Goal: Task Accomplishment & Management: Use online tool/utility

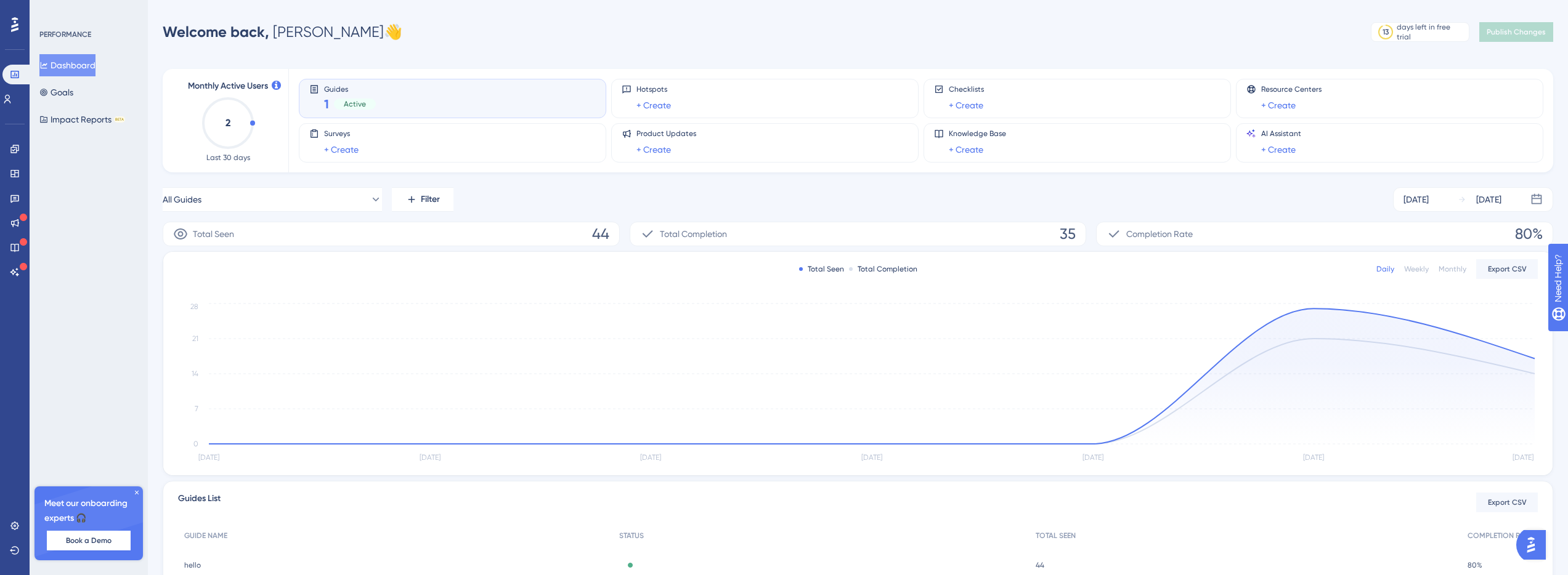
click at [329, 103] on div "1 Active" at bounding box center [349, 103] width 52 height 17
click at [83, 73] on button "Dashboard" at bounding box center [67, 65] width 56 height 22
click at [13, 99] on link at bounding box center [7, 99] width 10 height 20
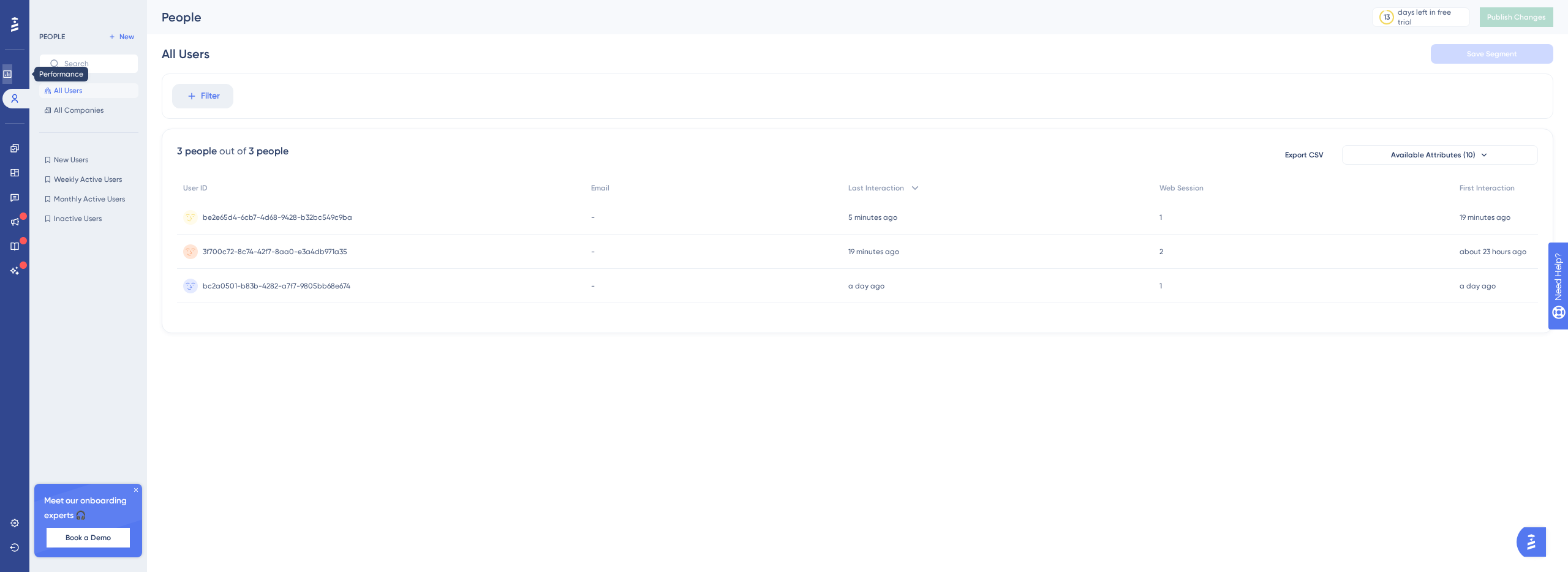
click at [11, 78] on icon at bounding box center [7, 74] width 10 height 10
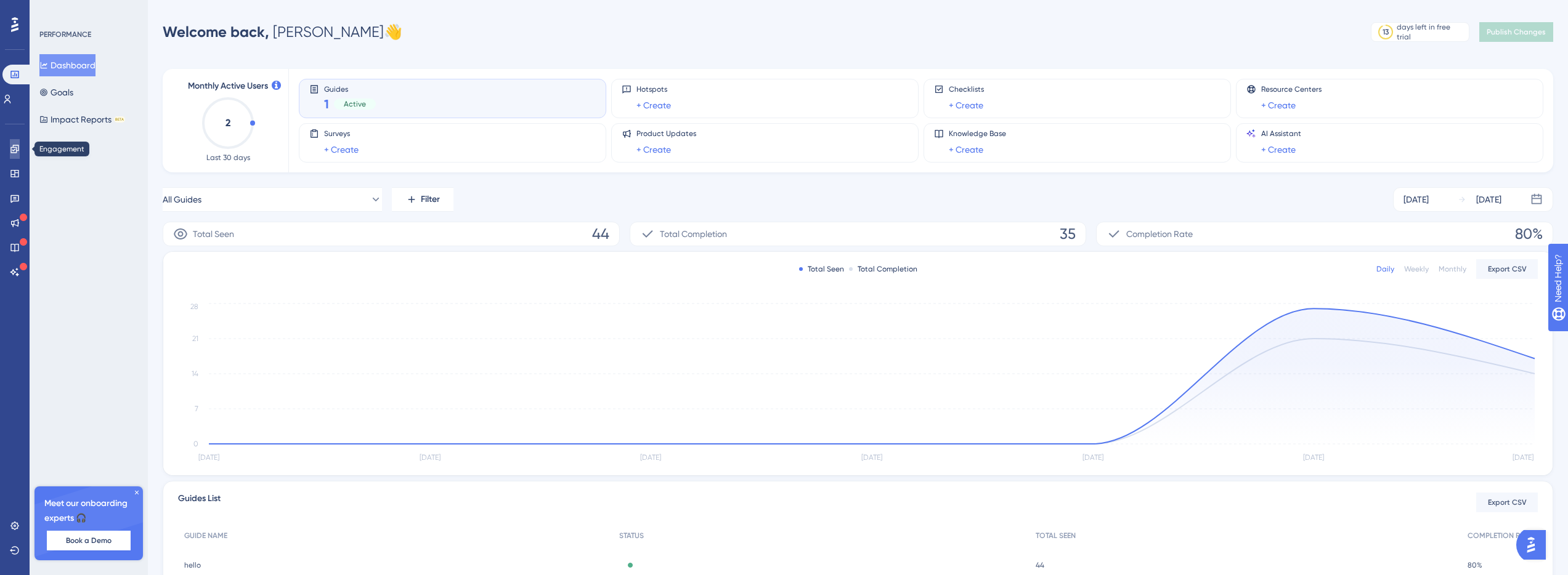
click at [11, 151] on icon at bounding box center [15, 149] width 10 height 10
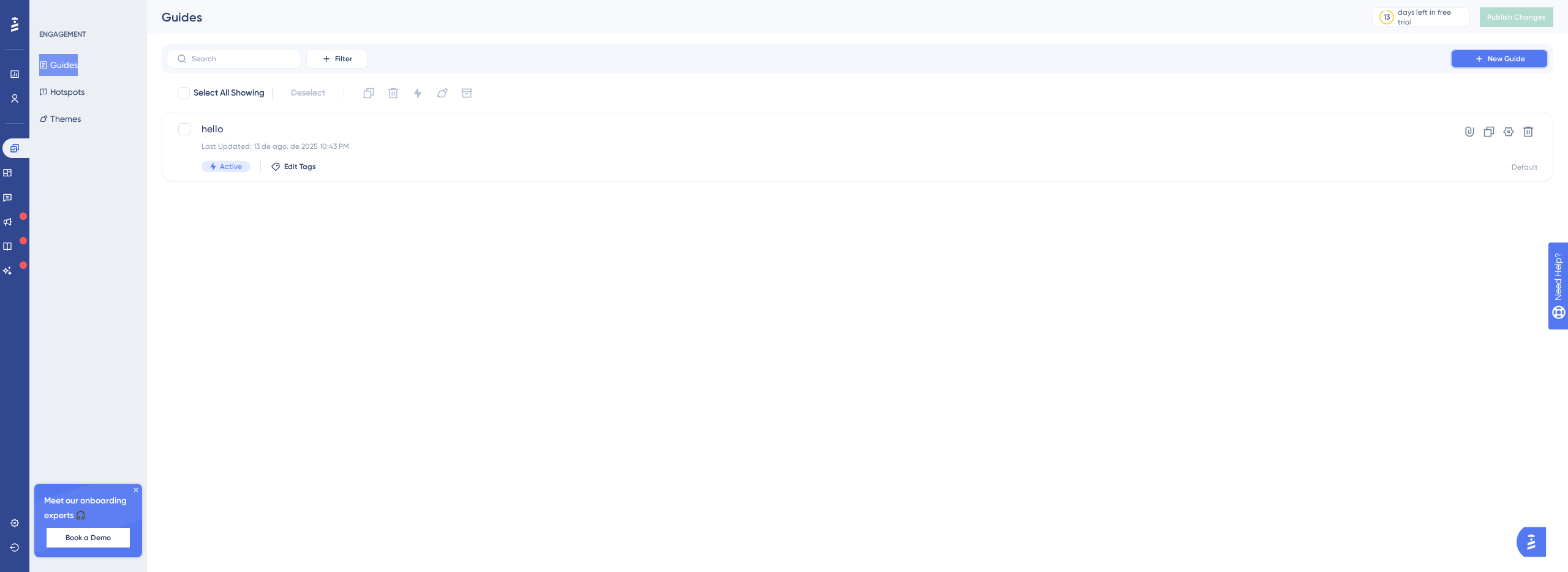
click at [1521, 62] on span "New Guide" at bounding box center [1506, 59] width 37 height 10
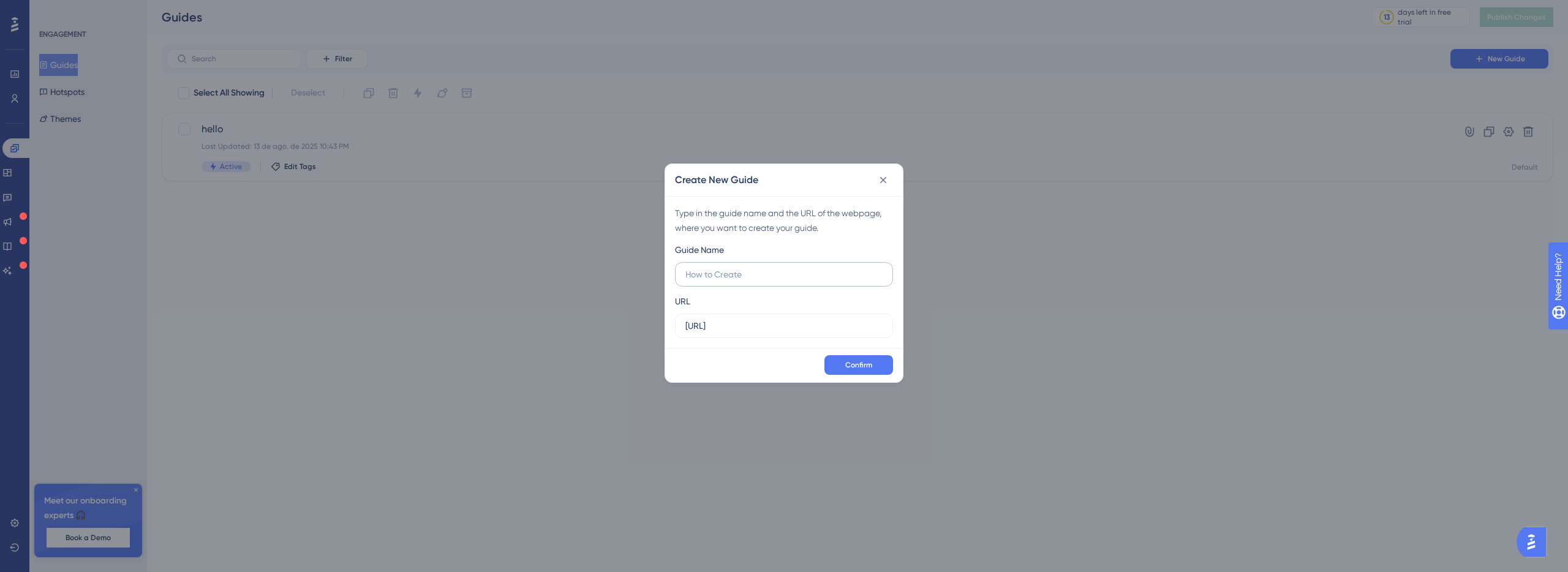
click at [742, 272] on input "text" at bounding box center [784, 274] width 198 height 14
type input "hello B"
click at [872, 364] on button "Confirm" at bounding box center [859, 365] width 69 height 20
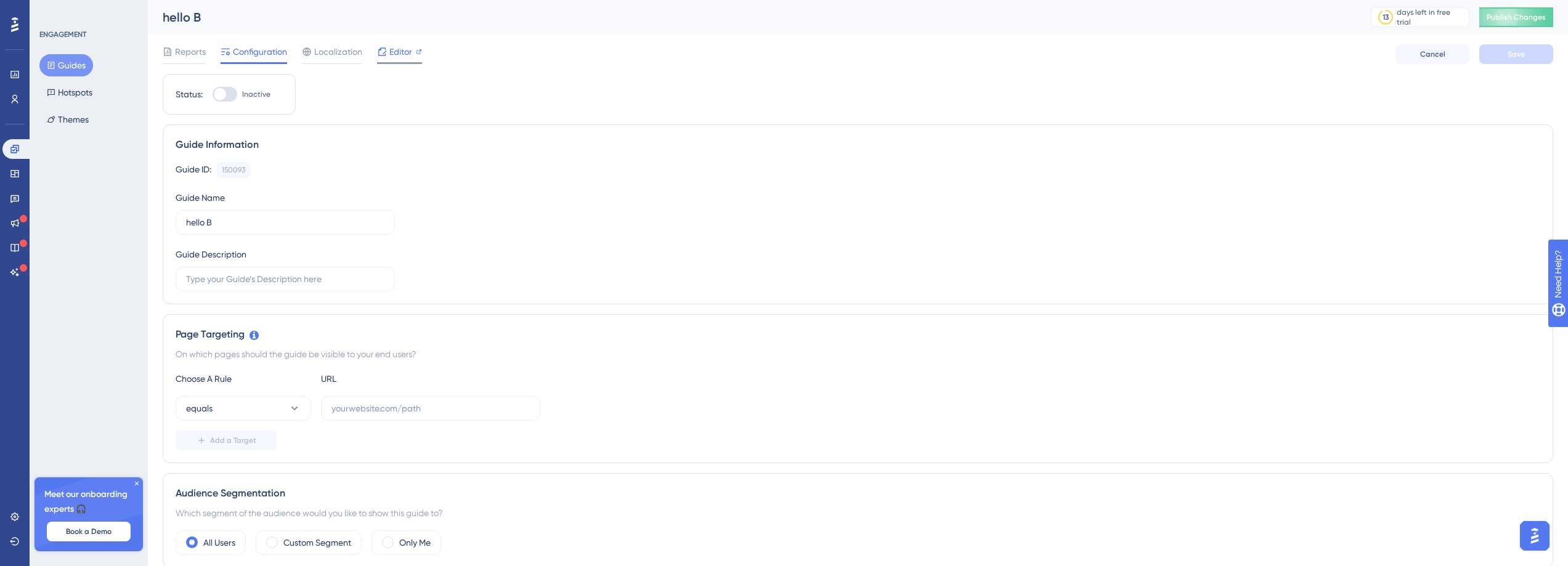
click at [391, 49] on span "Editor" at bounding box center [400, 52] width 23 height 15
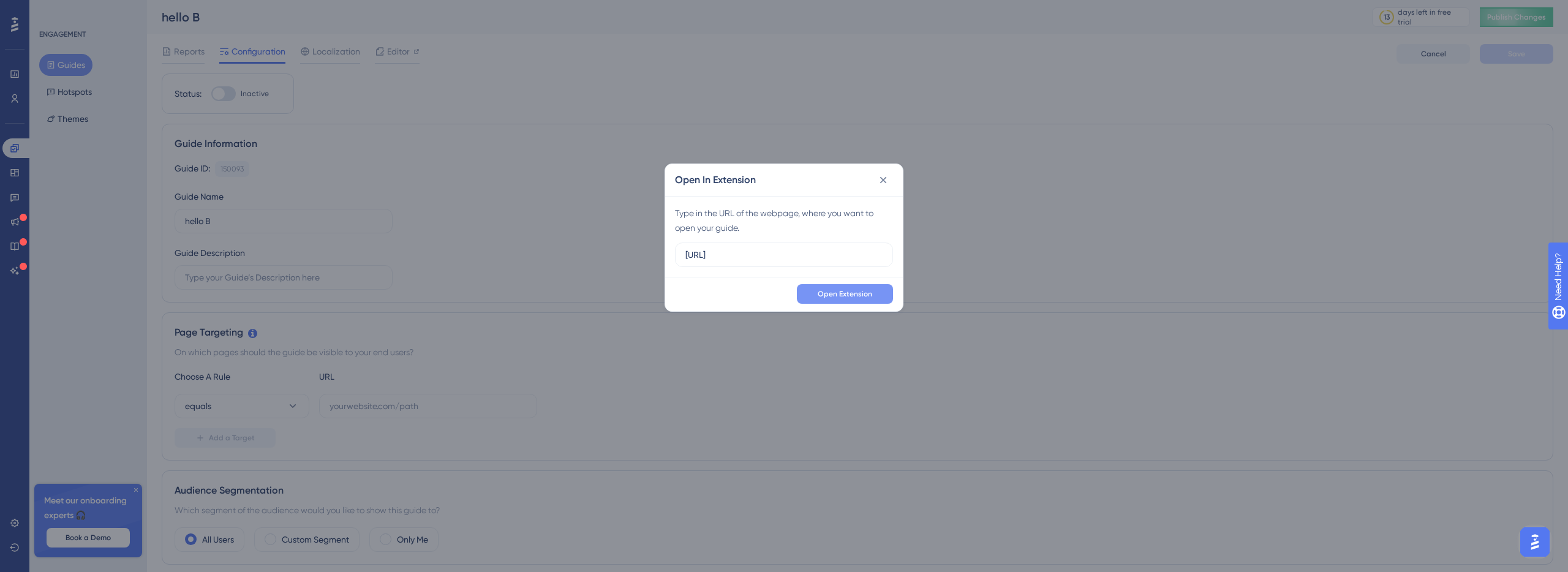
click at [853, 292] on span "Open Extension" at bounding box center [844, 293] width 54 height 10
click at [881, 182] on icon at bounding box center [883, 180] width 6 height 6
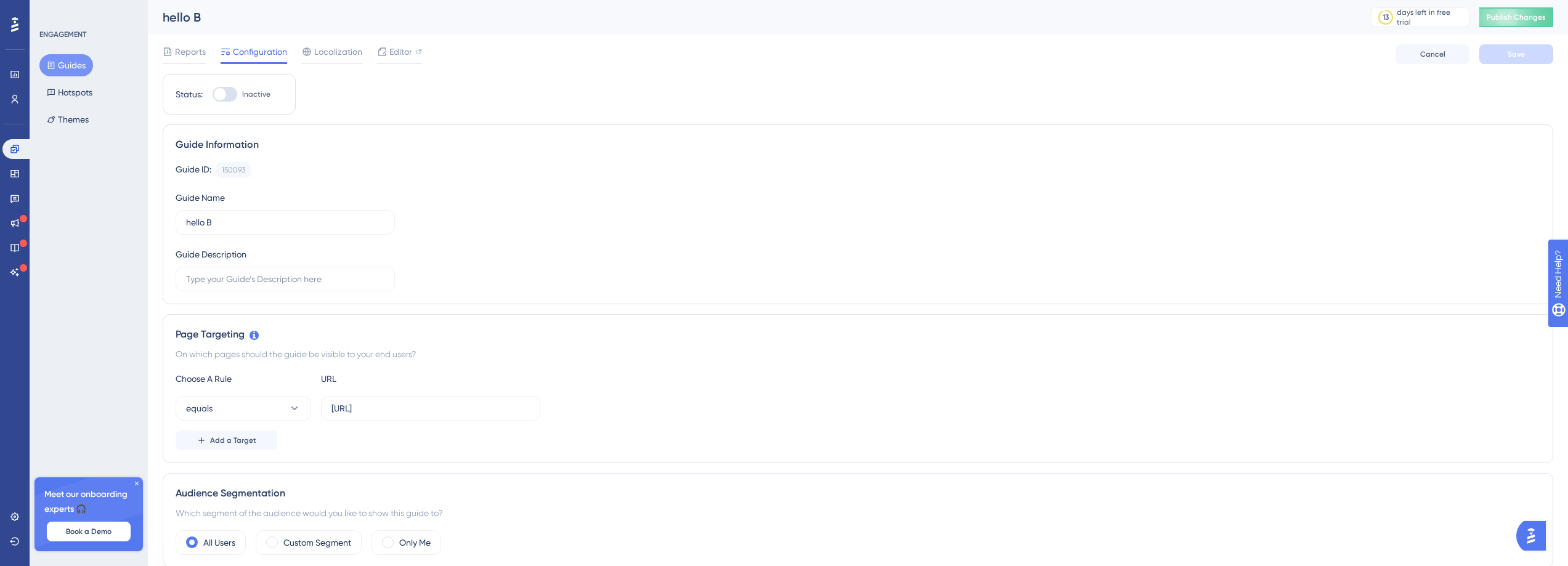
click at [225, 93] on div at bounding box center [220, 94] width 13 height 13
click at [212, 94] on input "Inactive" at bounding box center [212, 94] width 1 height 1
checkbox input "true"
click at [352, 51] on span "Localization" at bounding box center [338, 52] width 48 height 15
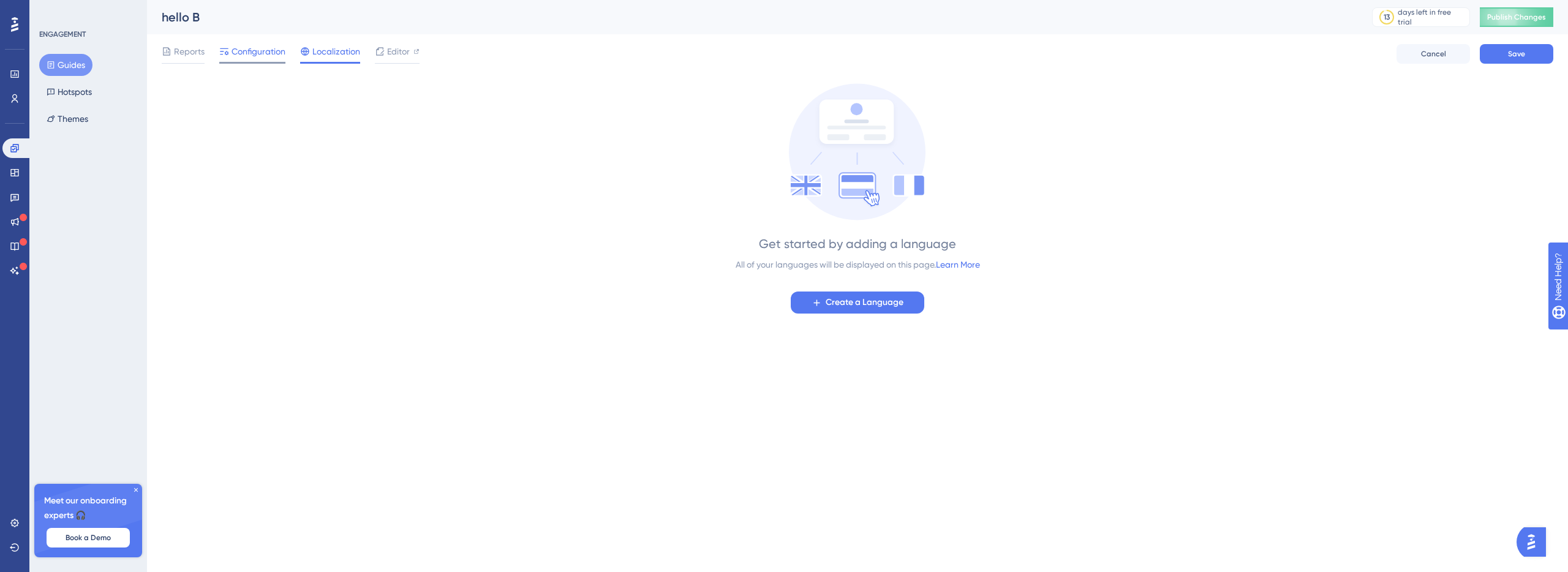
click at [251, 54] on span "Configuration" at bounding box center [259, 51] width 54 height 14
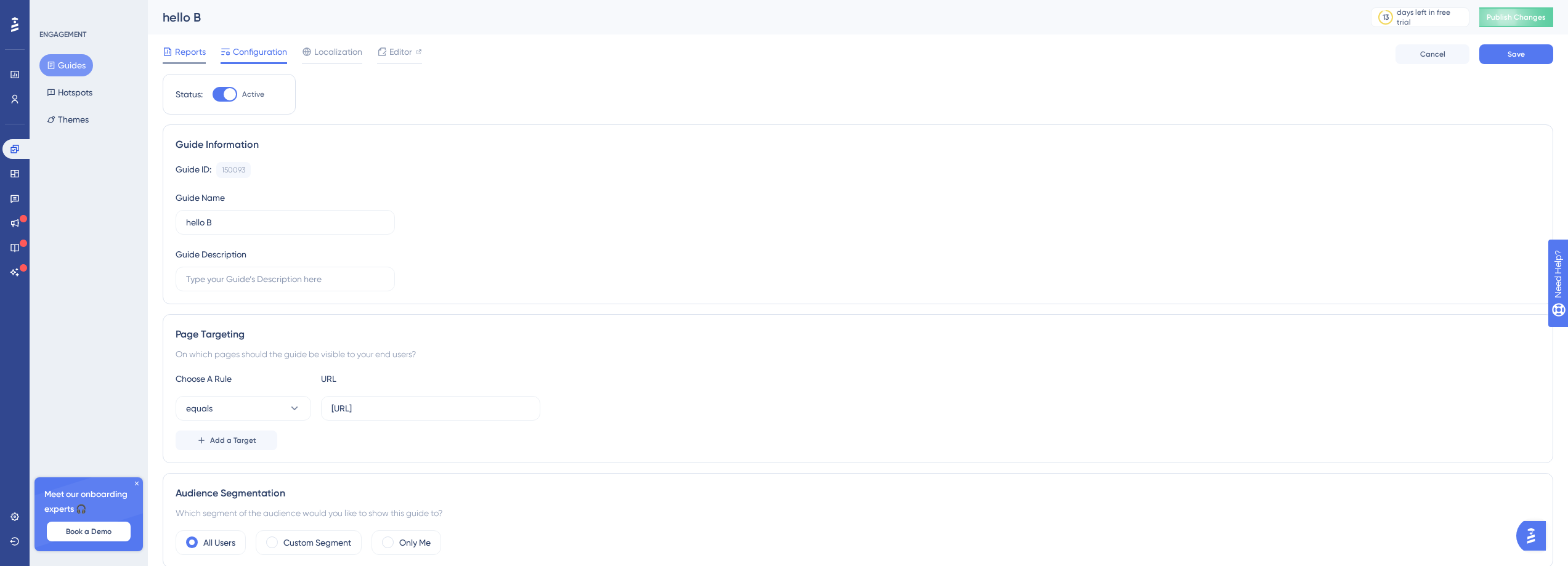
click at [194, 45] on span "Reports" at bounding box center [191, 52] width 31 height 15
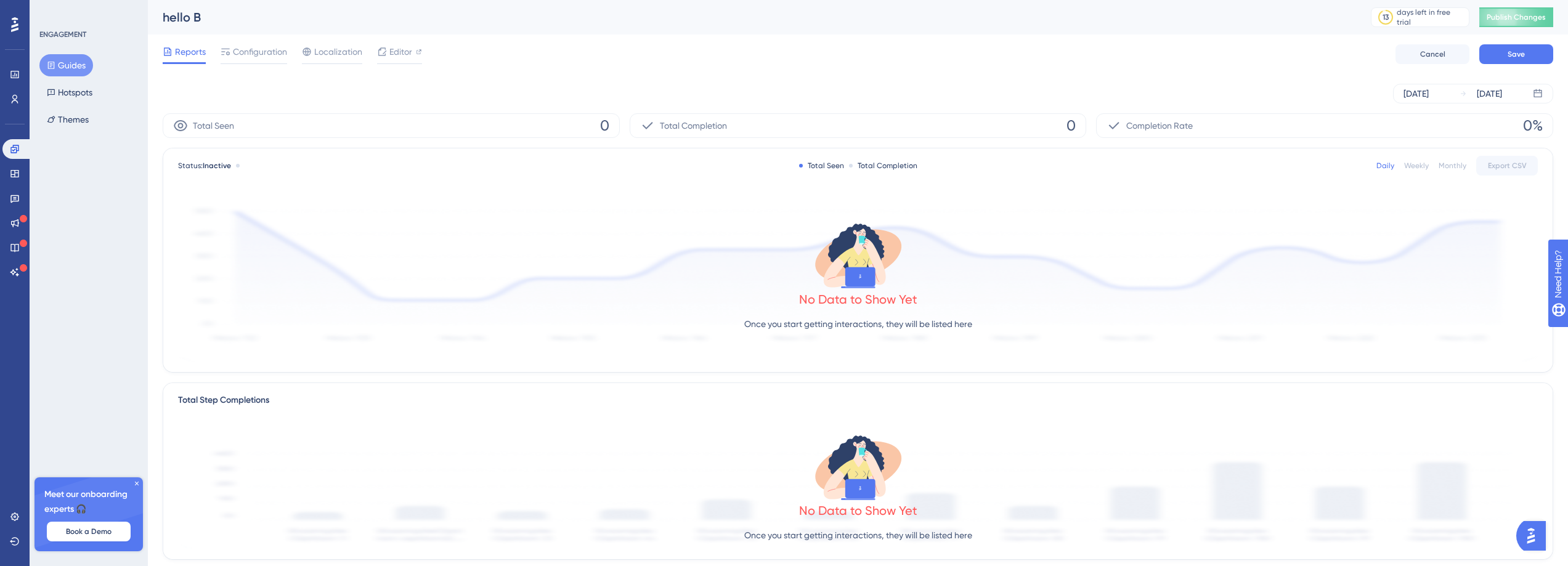
click at [15, 63] on div "Performance Users" at bounding box center [15, 72] width 24 height 74
click at [15, 75] on icon at bounding box center [15, 74] width 8 height 7
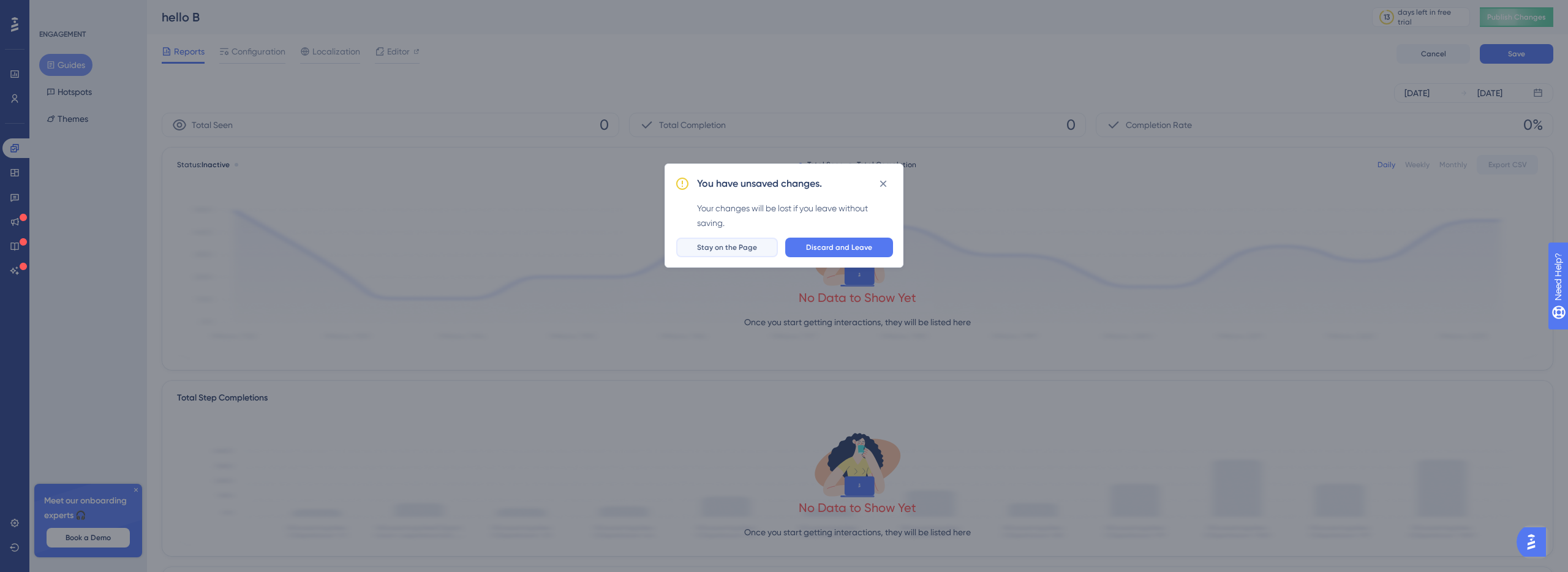
click at [729, 253] on button "Stay on the Page" at bounding box center [726, 247] width 102 height 20
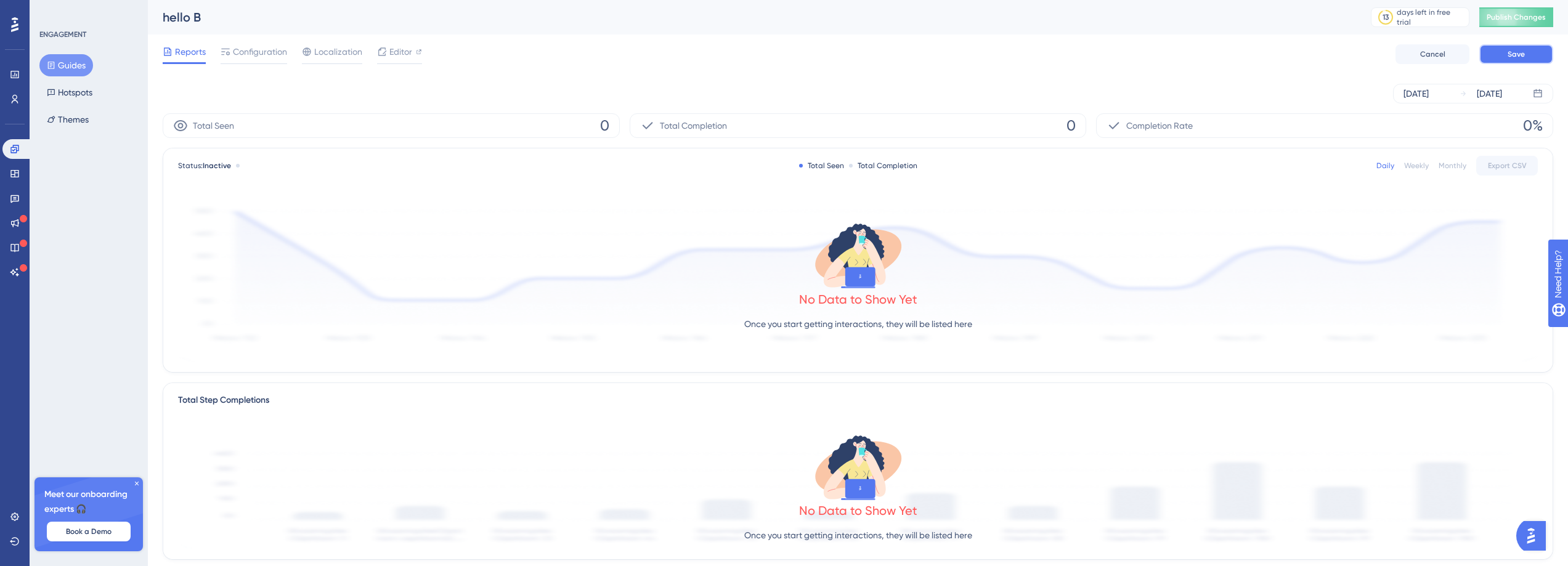
click at [1518, 49] on span "Save" at bounding box center [1515, 54] width 17 height 10
click at [1534, 21] on span "Publish Changes" at bounding box center [1515, 17] width 59 height 10
click at [15, 82] on link at bounding box center [15, 74] width 24 height 20
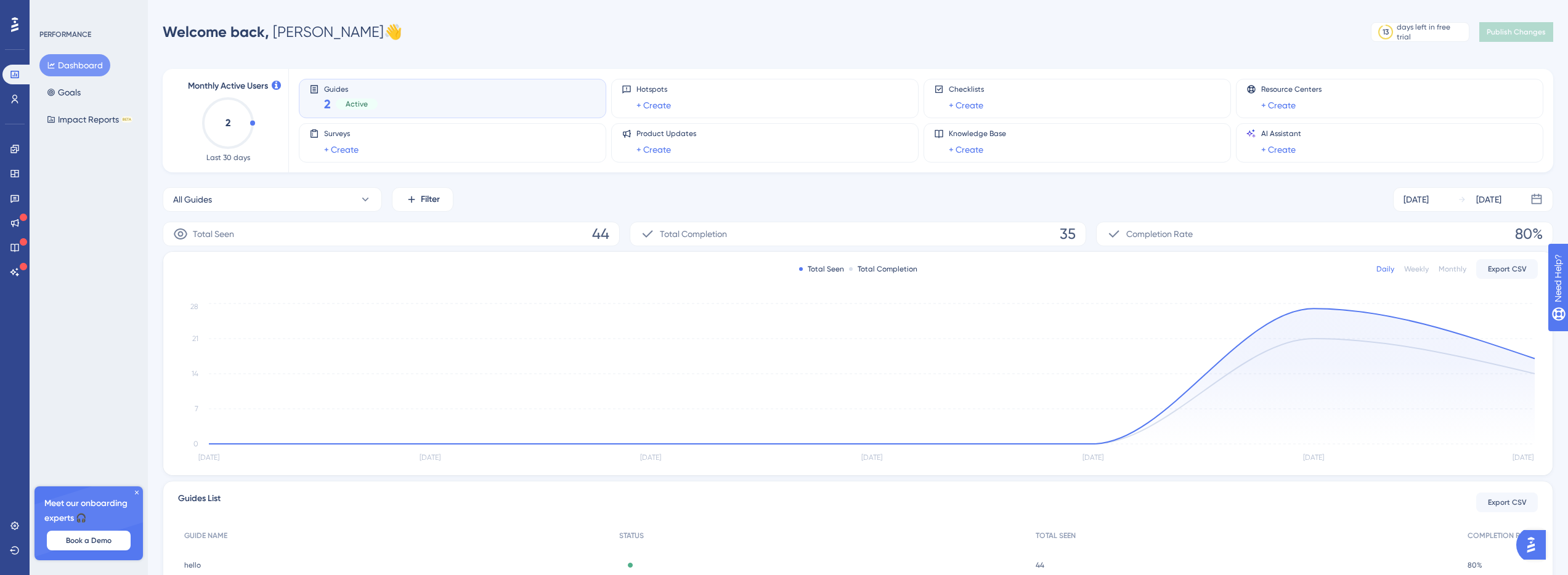
click at [407, 99] on div "Guides 2 Active" at bounding box center [453, 98] width 287 height 28
click at [17, 146] on icon at bounding box center [15, 149] width 10 height 10
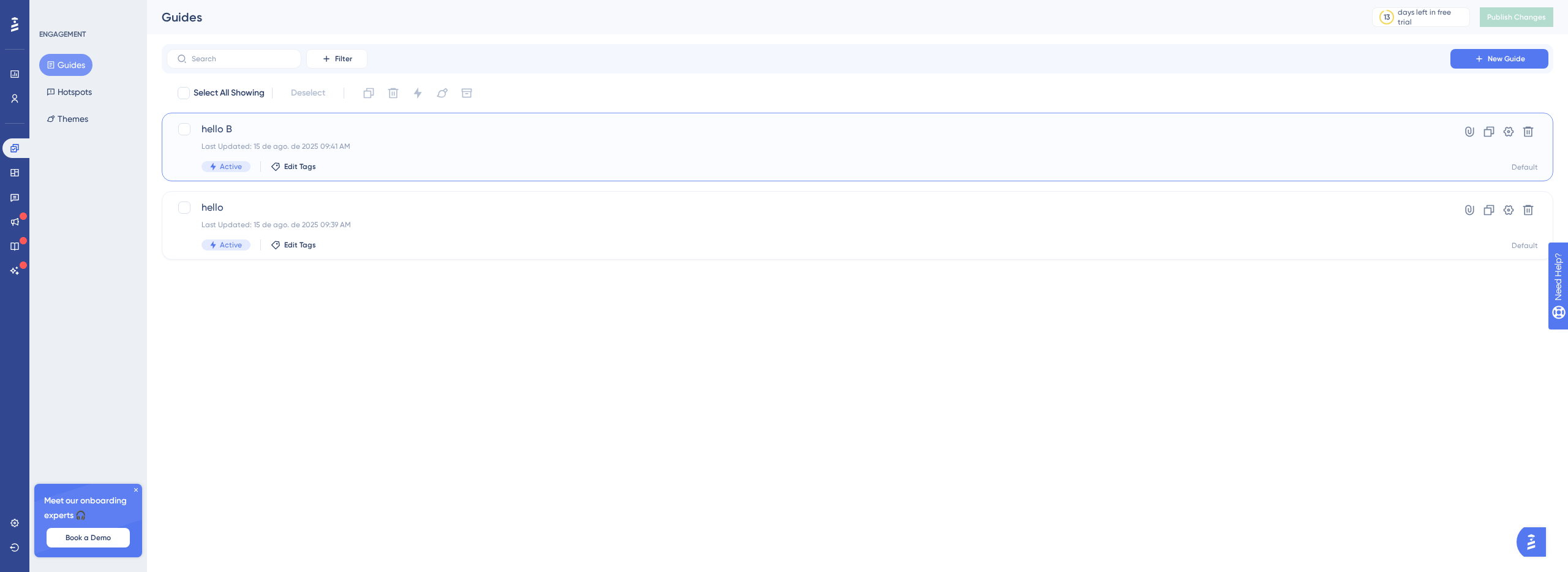
click at [424, 156] on div "hello B Last Updated: 15 de ago. de 2025 09:41 AM Active Edit Tags" at bounding box center [808, 147] width 1214 height 51
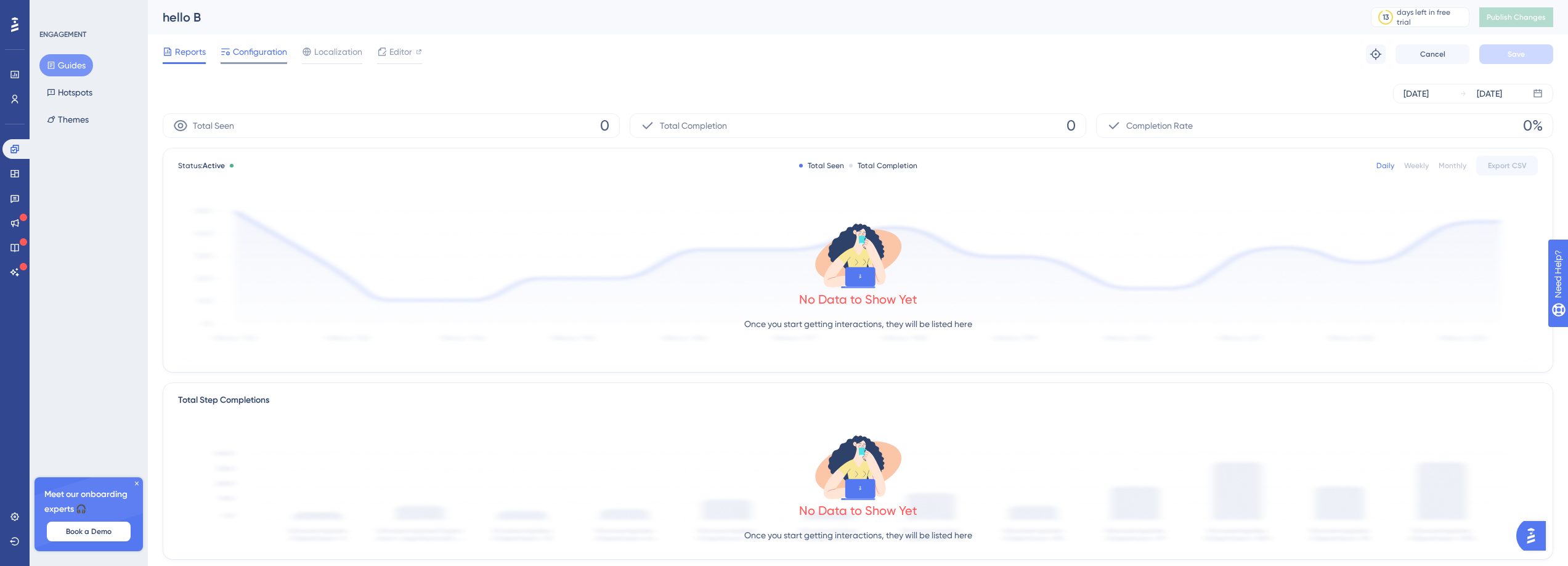
click at [281, 49] on span "Configuration" at bounding box center [260, 52] width 54 height 15
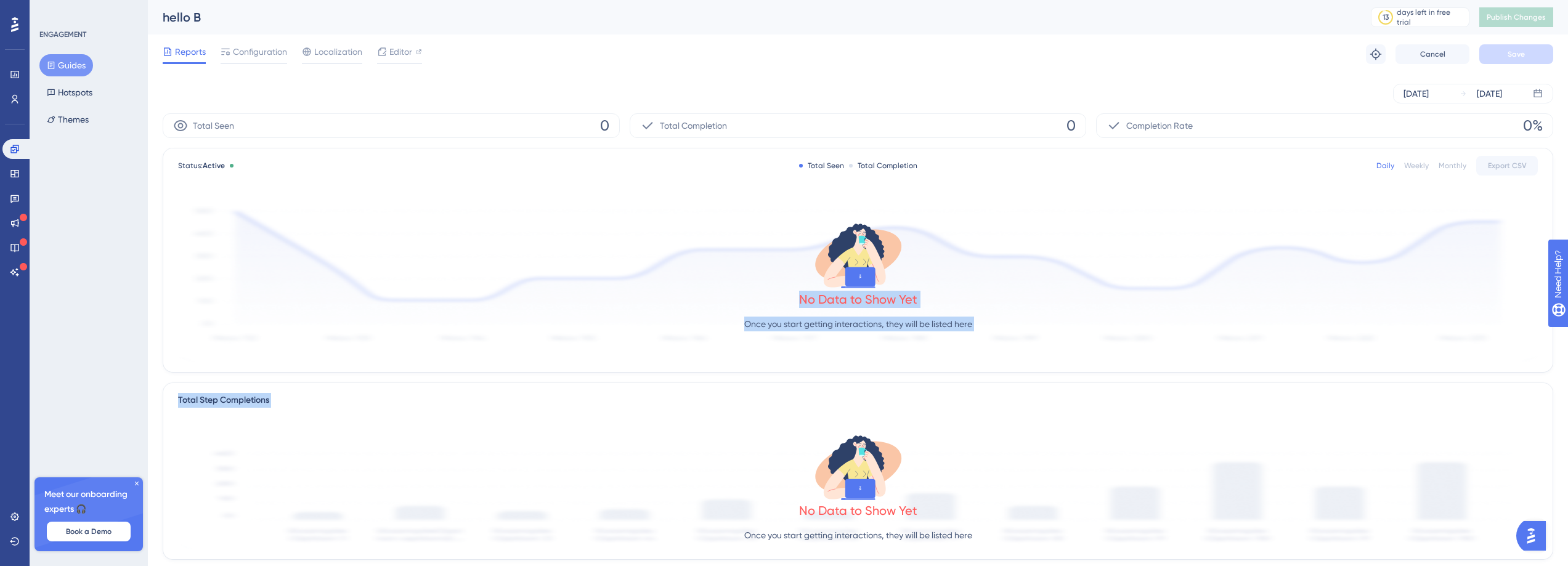
drag, startPoint x: 764, startPoint y: 297, endPoint x: 764, endPoint y: 574, distance: 277.0
click at [777, 0] on html "Performance Users Engagement Widgets Feedback Product Updates Knowledge Base AI…" at bounding box center [784, 0] width 1568 height 0
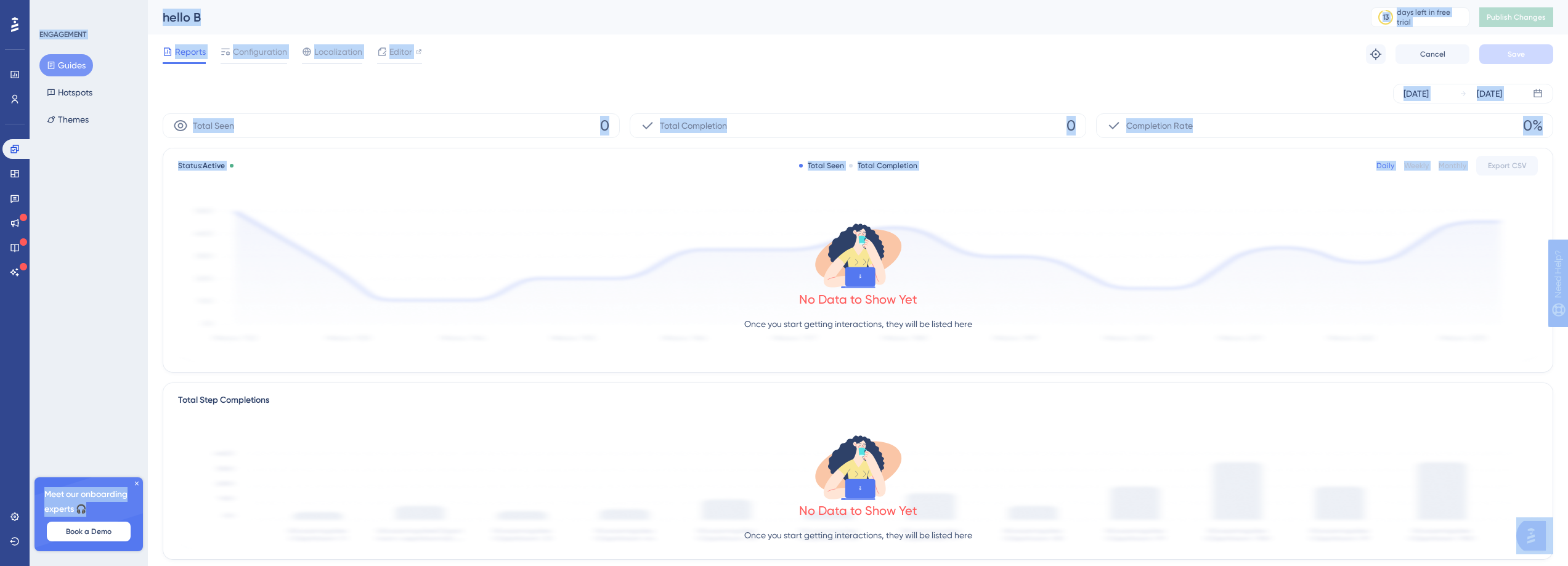
scroll to position [66, 0]
